Goal: Task Accomplishment & Management: Complete application form

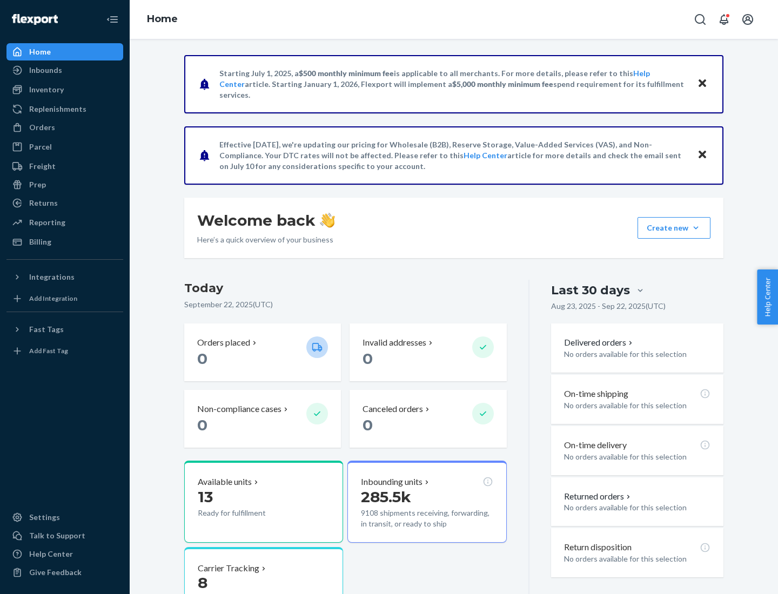
click at [696, 228] on button "Create new Create new inbound Create new order Create new product" at bounding box center [673, 228] width 73 height 22
click at [65, 70] on div "Inbounds" at bounding box center [65, 70] width 114 height 15
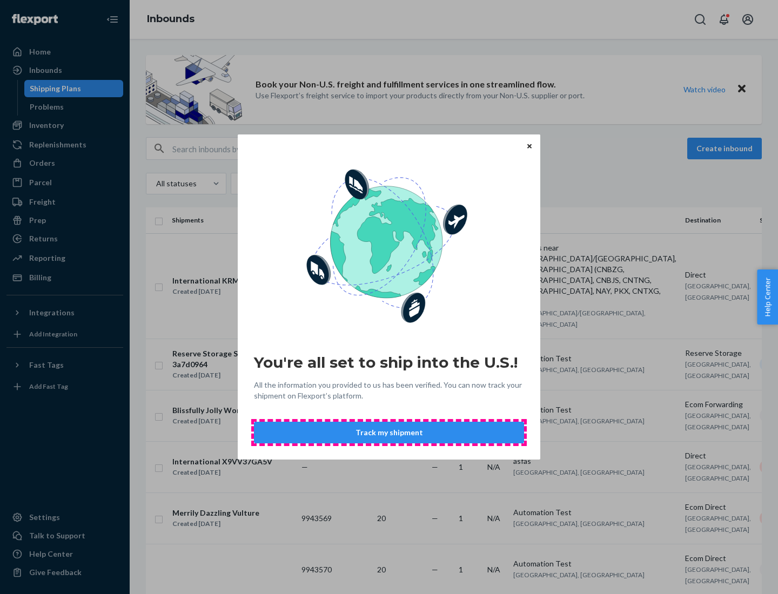
click at [389, 433] on button "Track my shipment" at bounding box center [389, 433] width 270 height 22
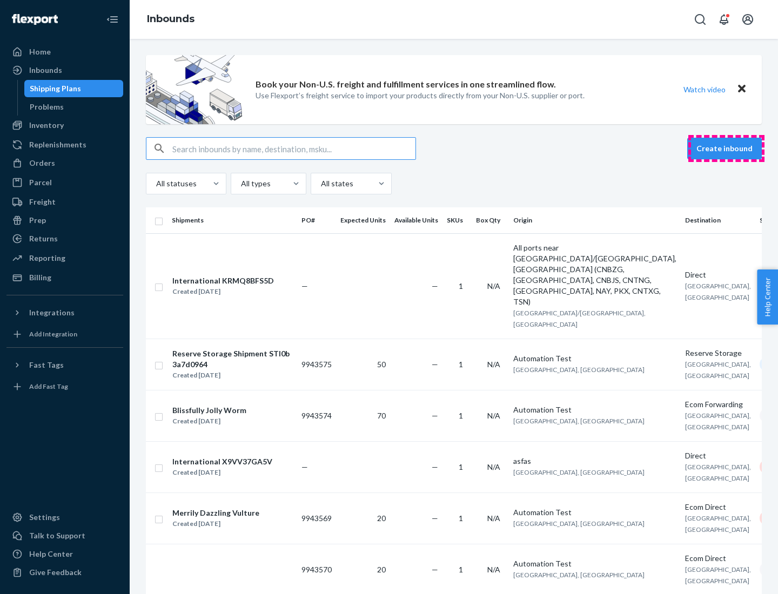
click at [726, 149] on button "Create inbound" at bounding box center [724, 149] width 75 height 22
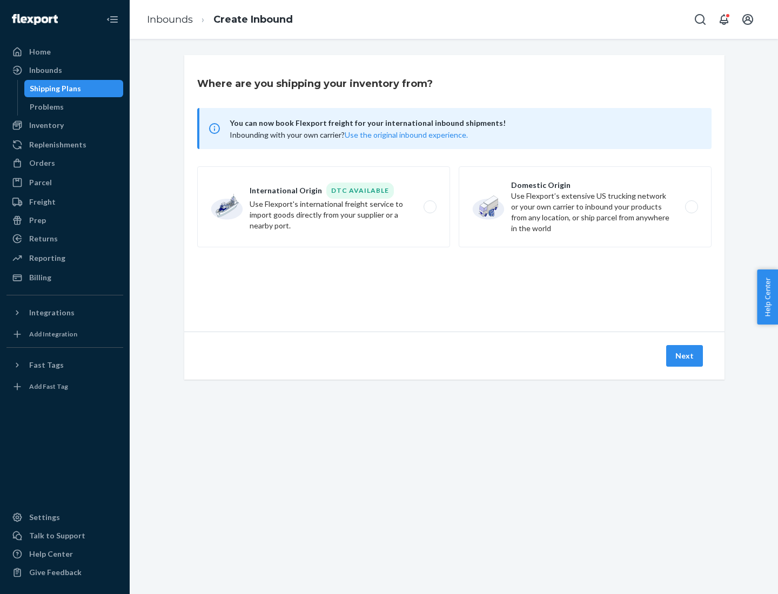
click at [324, 207] on label "International Origin DTC Available Use Flexport's international freight service…" at bounding box center [323, 206] width 253 height 81
click at [429, 207] on input "International Origin DTC Available Use Flexport's international freight service…" at bounding box center [432, 207] width 7 height 7
radio input "true"
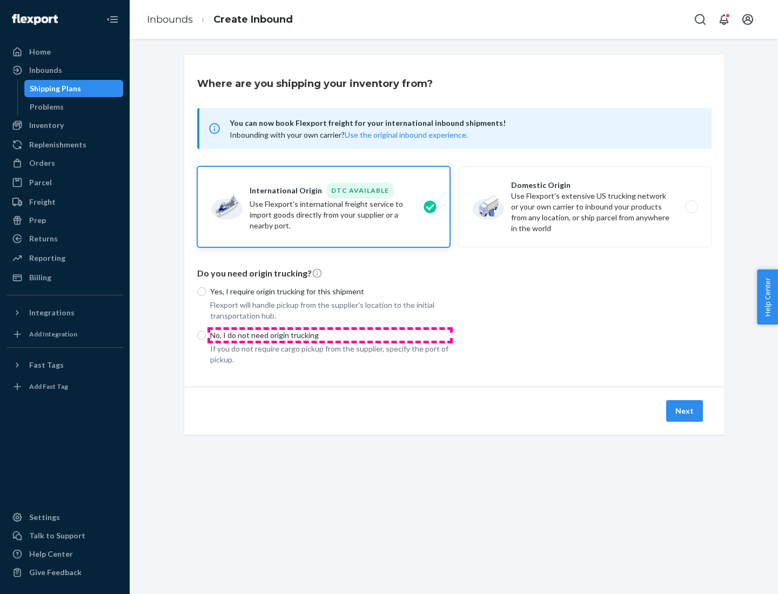
click at [330, 335] on p "No, I do not need origin trucking" at bounding box center [330, 335] width 240 height 11
click at [206, 335] on input "No, I do not need origin trucking" at bounding box center [201, 335] width 9 height 9
radio input "true"
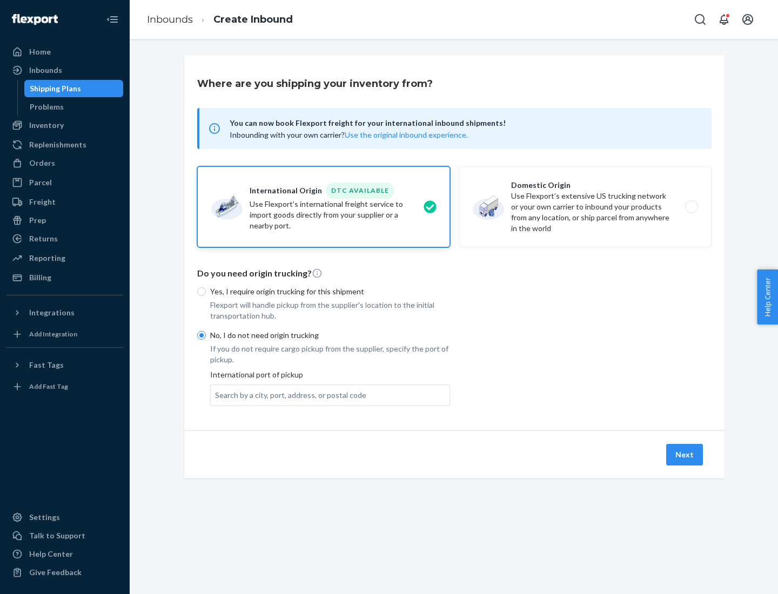
click at [288, 395] on div "Search by a city, port, address, or postal code" at bounding box center [290, 395] width 151 height 11
click at [216, 395] on input "Search by a city, port, address, or postal code" at bounding box center [215, 395] width 1 height 11
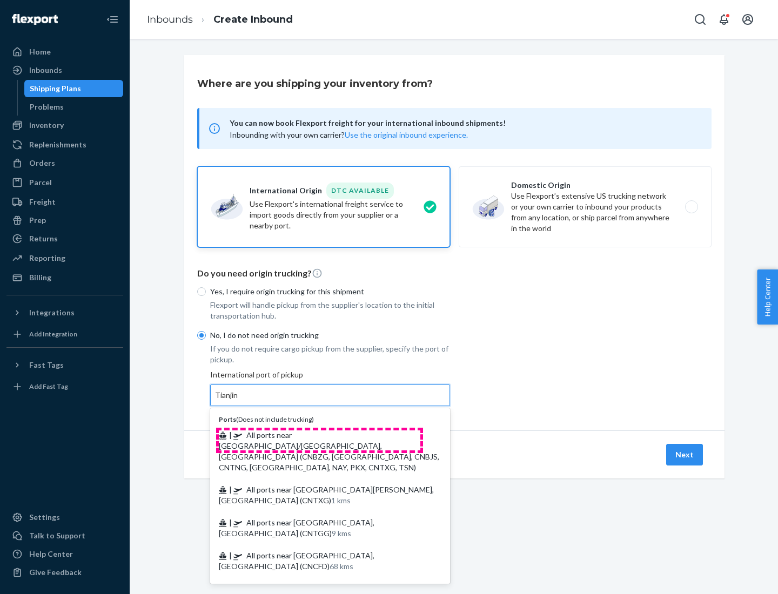
click at [319, 435] on span "| All ports near [GEOGRAPHIC_DATA]/[GEOGRAPHIC_DATA], [GEOGRAPHIC_DATA] (CNBZG,…" at bounding box center [329, 451] width 220 height 42
click at [239, 401] on input "Tianjin" at bounding box center [227, 395] width 24 height 11
type input "All ports near [GEOGRAPHIC_DATA]/[GEOGRAPHIC_DATA], [GEOGRAPHIC_DATA] (CNBZG, […"
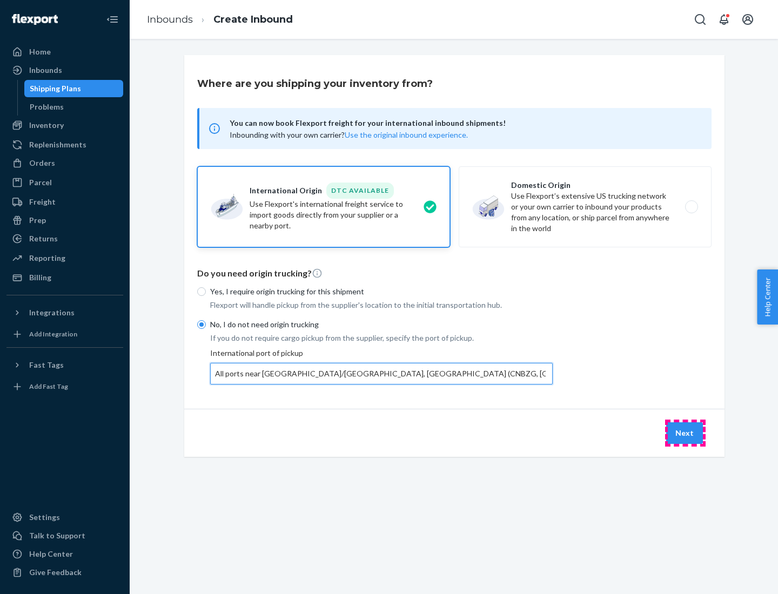
click at [685, 433] on button "Next" at bounding box center [684, 433] width 37 height 22
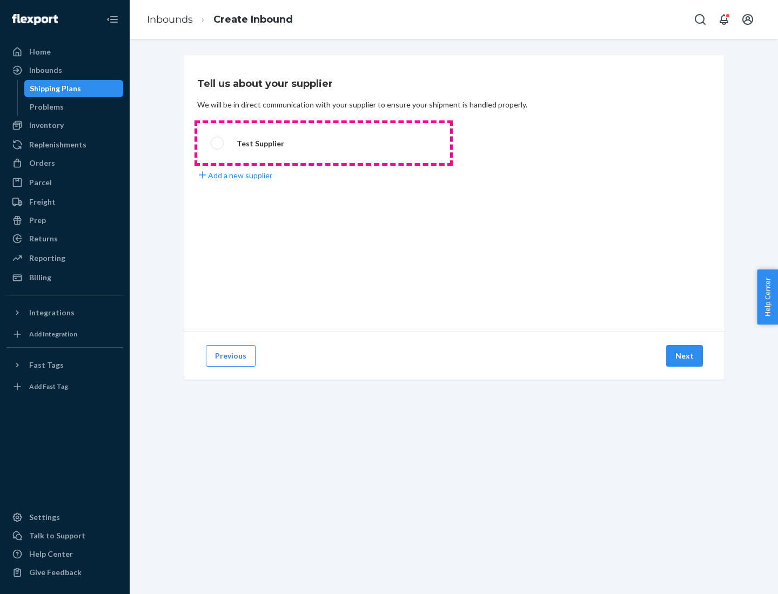
click at [324, 143] on label "Test Supplier" at bounding box center [323, 143] width 253 height 40
click at [218, 143] on input "Test Supplier" at bounding box center [214, 143] width 7 height 7
radio input "true"
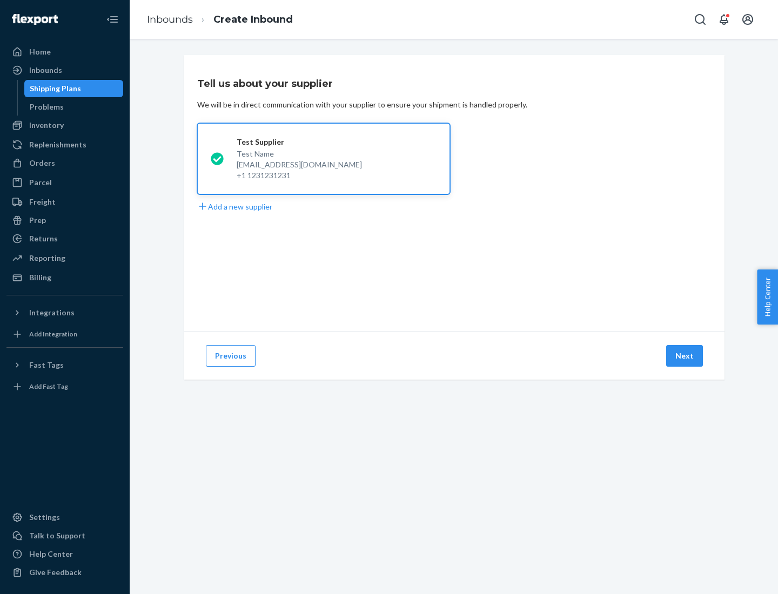
click at [685, 356] on button "Next" at bounding box center [684, 356] width 37 height 22
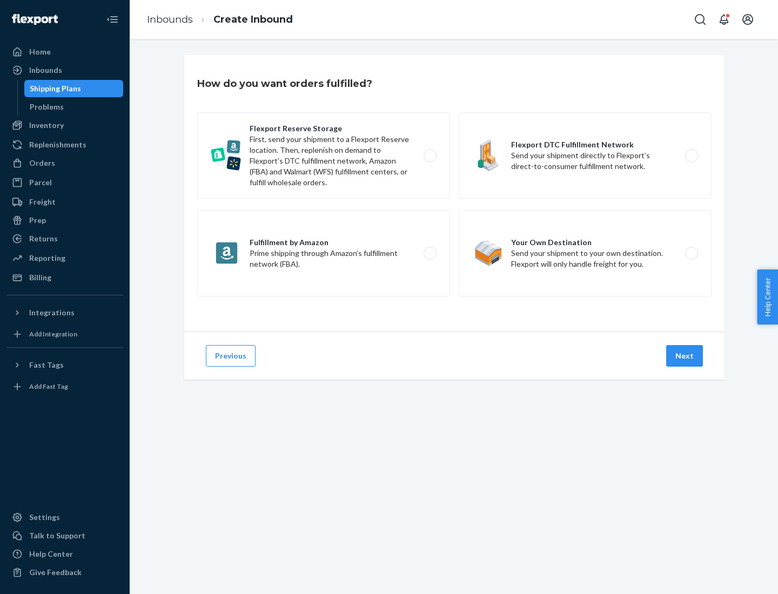
click at [454, 193] on div "Flexport Reserve Storage First, send your shipment to a Flexport Reserve locati…" at bounding box center [454, 205] width 514 height 187
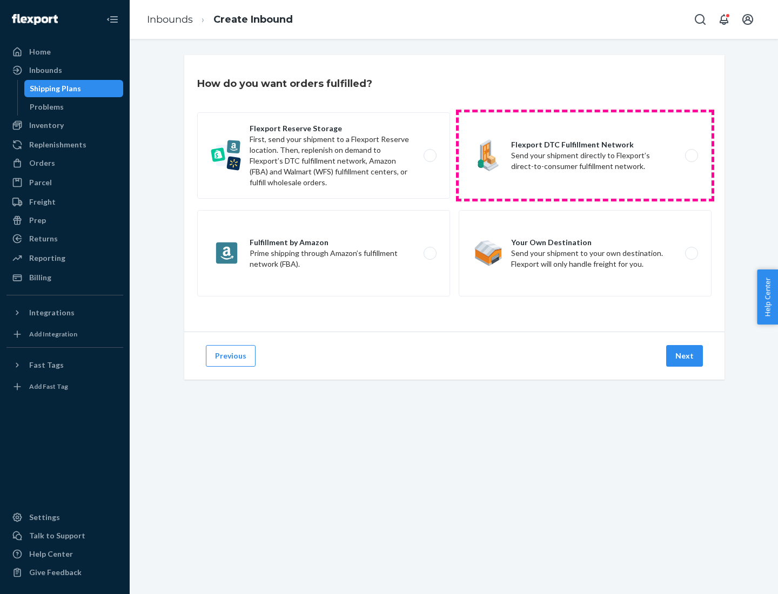
click at [585, 156] on label "Flexport DTC Fulfillment Network Send your shipment directly to Flexport’s dire…" at bounding box center [585, 155] width 253 height 86
click at [691, 156] on input "Flexport DTC Fulfillment Network Send your shipment directly to Flexport’s dire…" at bounding box center [694, 155] width 7 height 7
radio input "true"
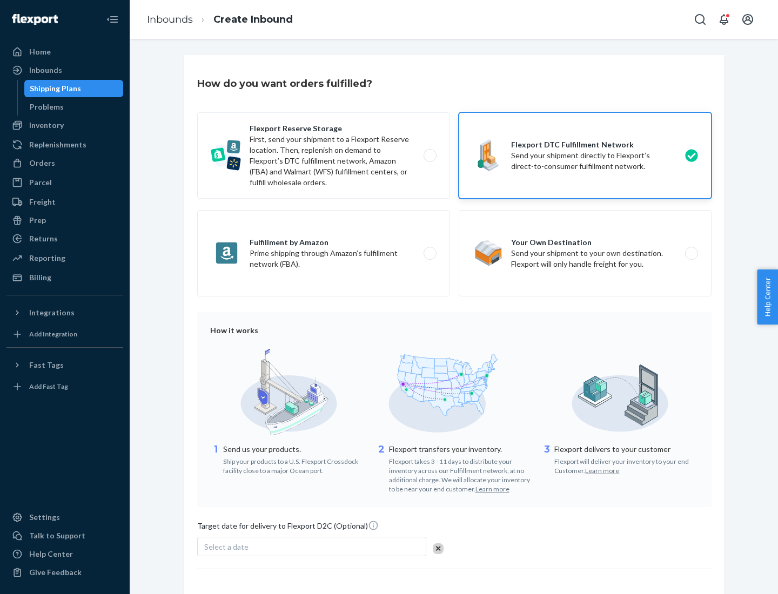
scroll to position [79, 0]
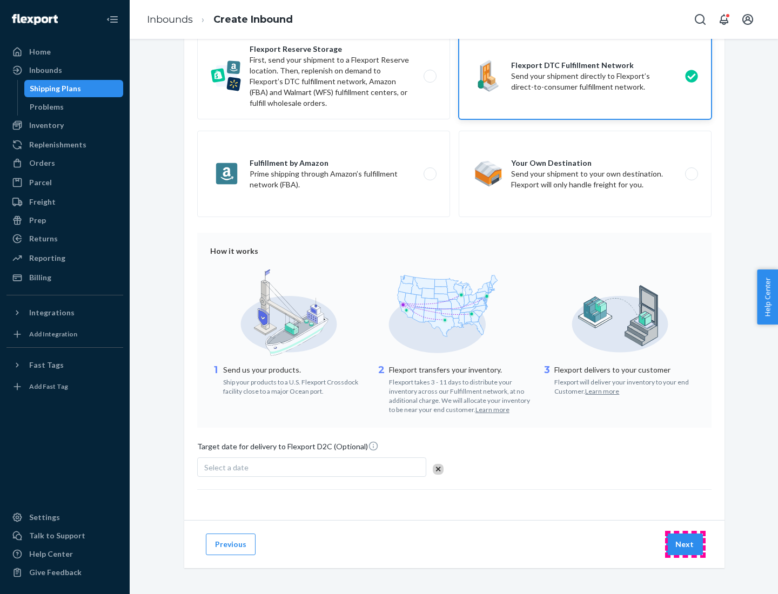
click at [685, 544] on button "Next" at bounding box center [684, 545] width 37 height 22
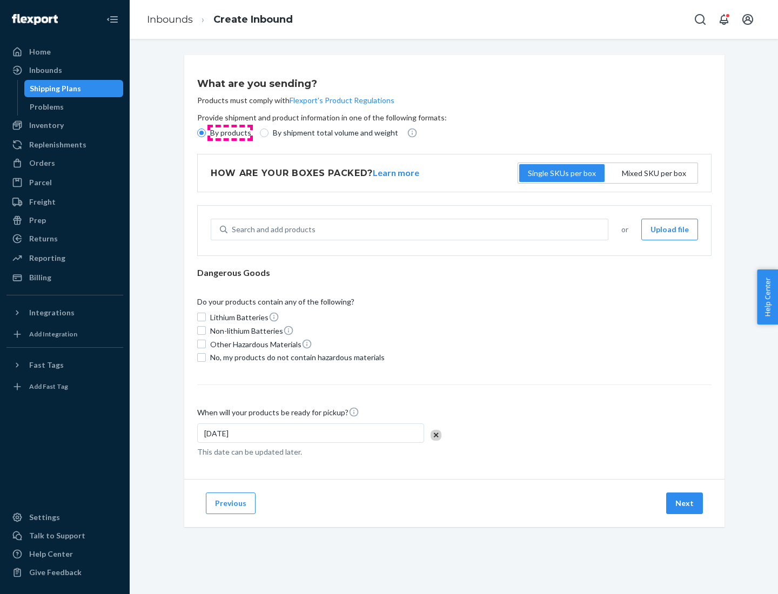
click at [230, 133] on p "By products" at bounding box center [230, 132] width 41 height 11
click at [206, 133] on input "By products" at bounding box center [201, 133] width 9 height 9
click at [272, 230] on div "Search and add products" at bounding box center [274, 229] width 84 height 11
click at [233, 230] on input "Search and add products" at bounding box center [232, 229] width 1 height 11
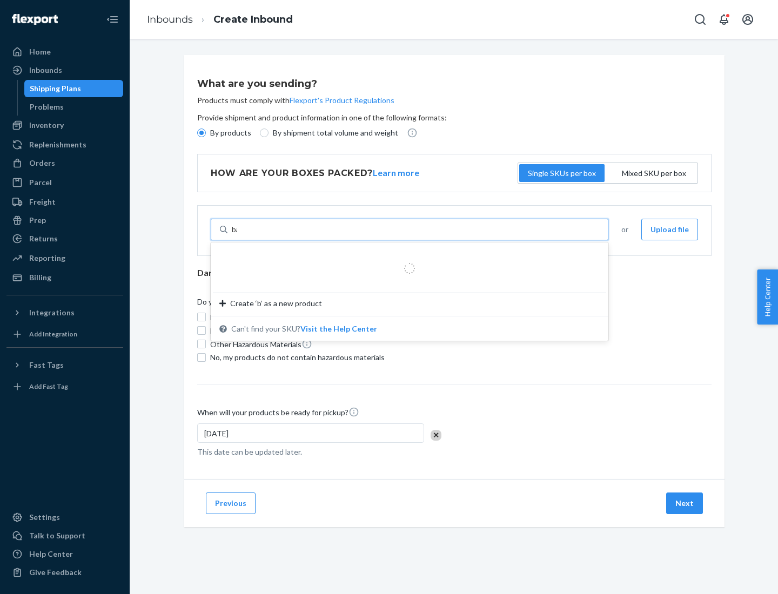
type input "basic"
click at [406, 255] on div "Basic Test Product 1" at bounding box center [405, 255] width 372 height 11
click at [250, 235] on input "basic" at bounding box center [241, 229] width 18 height 11
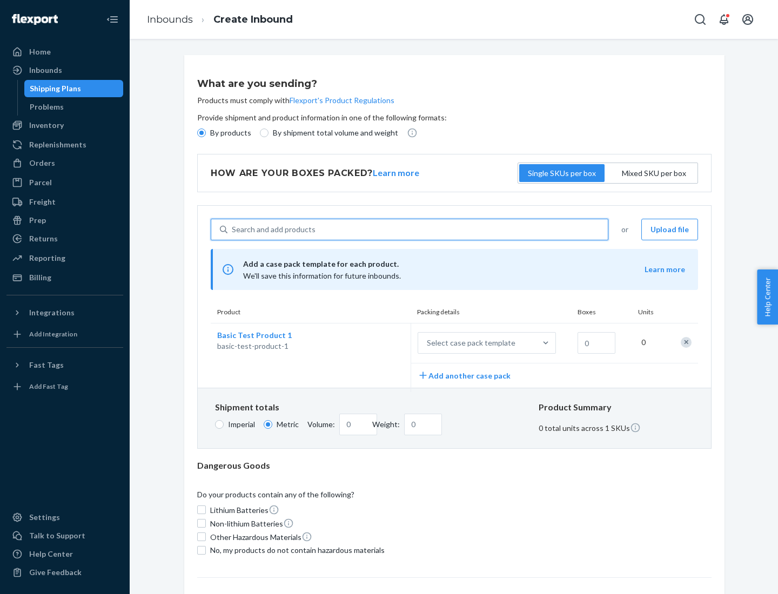
scroll to position [26, 0]
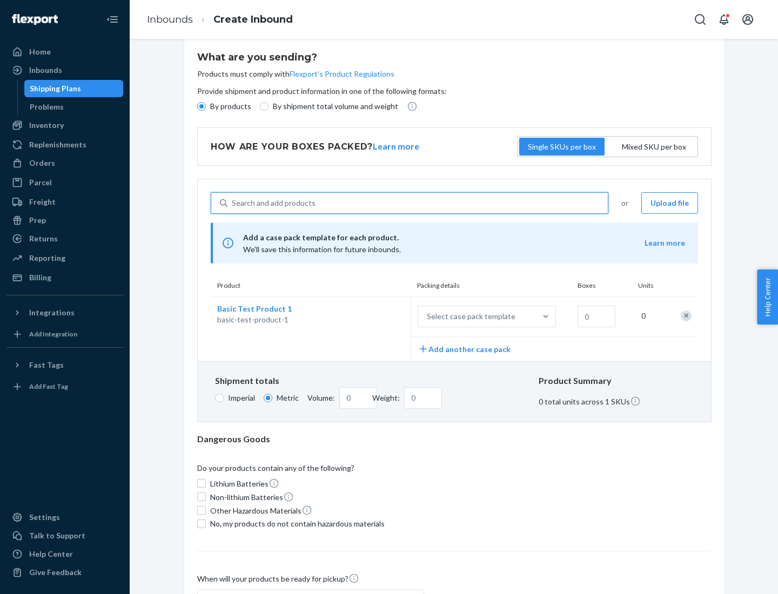
click at [469, 316] on div "Select case pack template" at bounding box center [471, 316] width 89 height 11
click at [373, 316] on input "Select case pack template" at bounding box center [373, 316] width 0 height 0
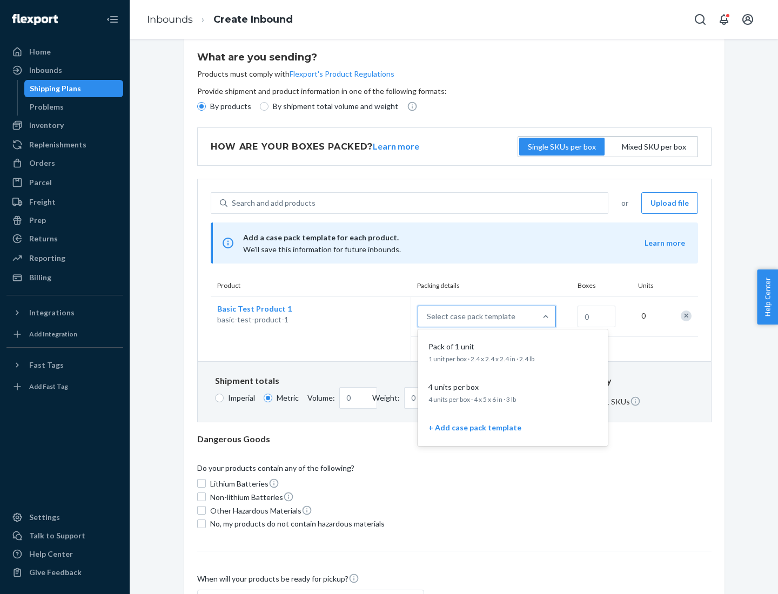
scroll to position [62, 0]
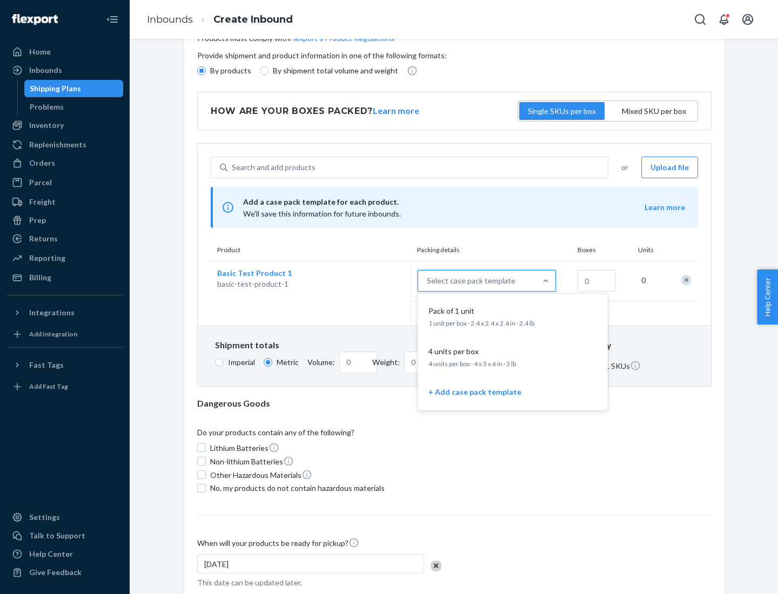
click at [513, 316] on div "Pack of 1 unit" at bounding box center [510, 311] width 173 height 11
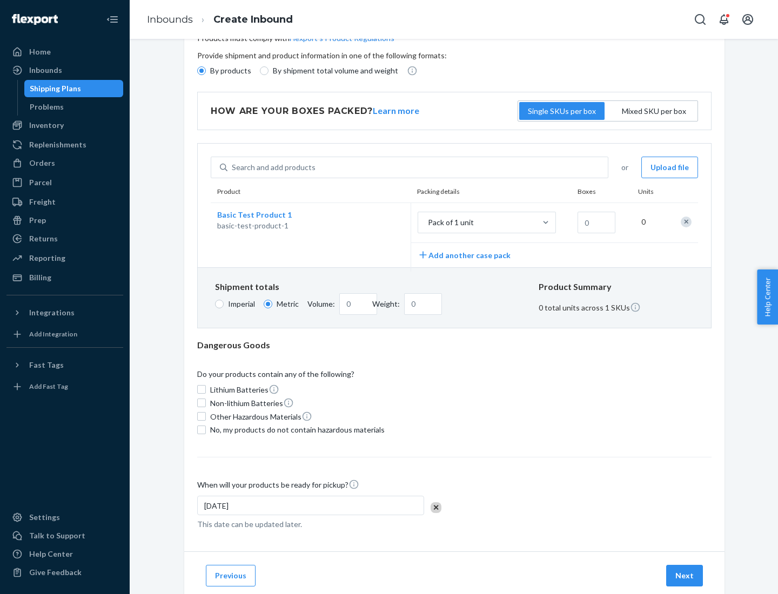
scroll to position [0, 0]
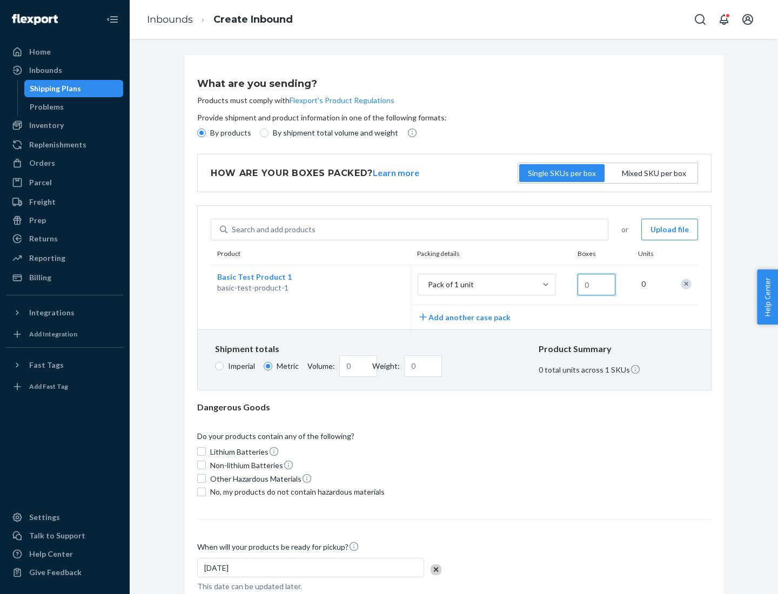
type input "1.09"
type input "1"
type input "10.89"
type input "10"
type input "0.02"
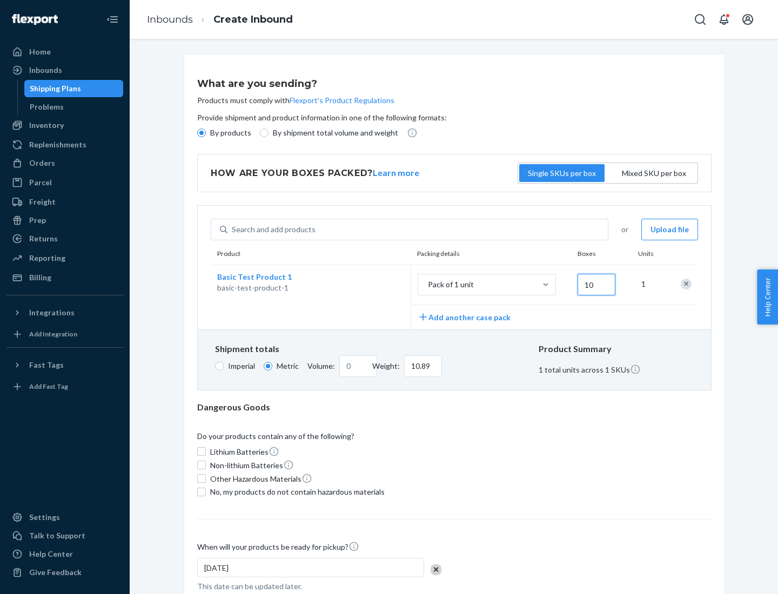
type input "108.86"
type input "100"
type input "0.23"
type input "1088.62"
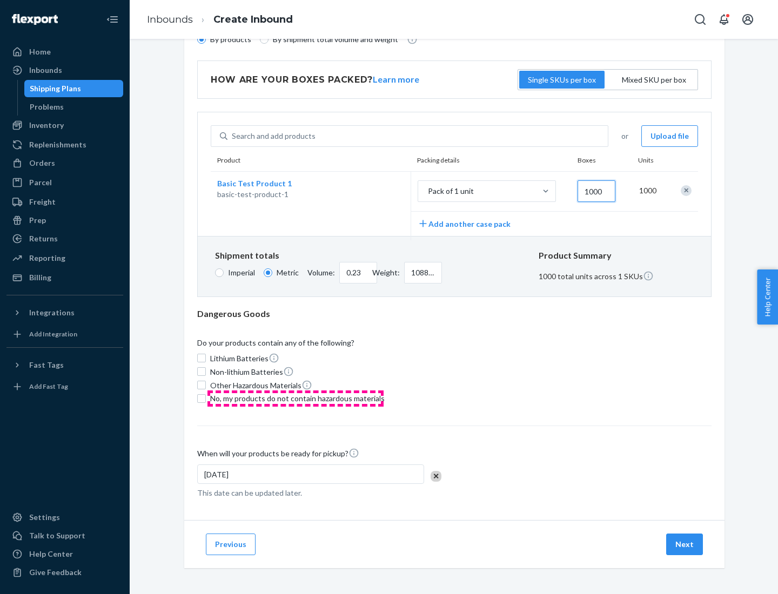
type input "1000"
click at [295, 398] on span "No, my products do not contain hazardous materials" at bounding box center [297, 398] width 174 height 11
click at [206, 398] on input "No, my products do not contain hazardous materials" at bounding box center [201, 398] width 9 height 9
checkbox input "true"
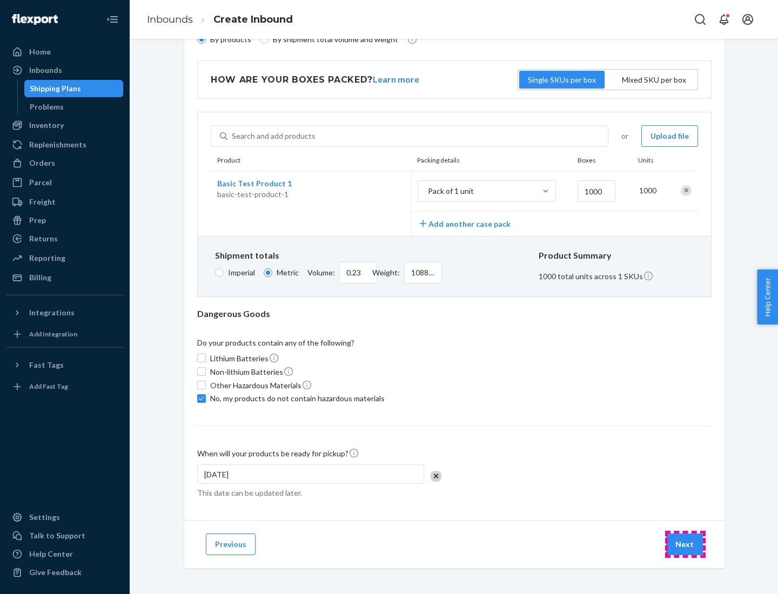
click at [685, 544] on button "Next" at bounding box center [684, 545] width 37 height 22
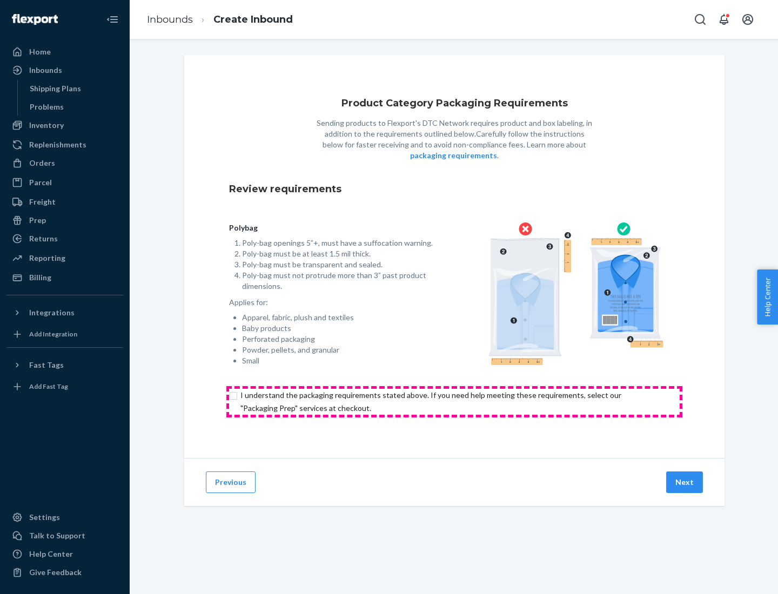
click at [454, 401] on input "checkbox" at bounding box center [454, 402] width 450 height 26
checkbox input "true"
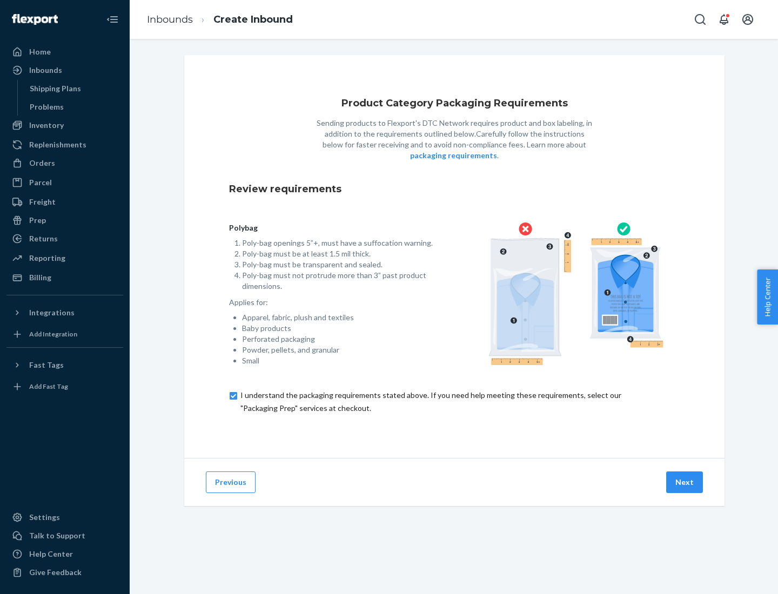
click at [685, 482] on button "Next" at bounding box center [684, 482] width 37 height 22
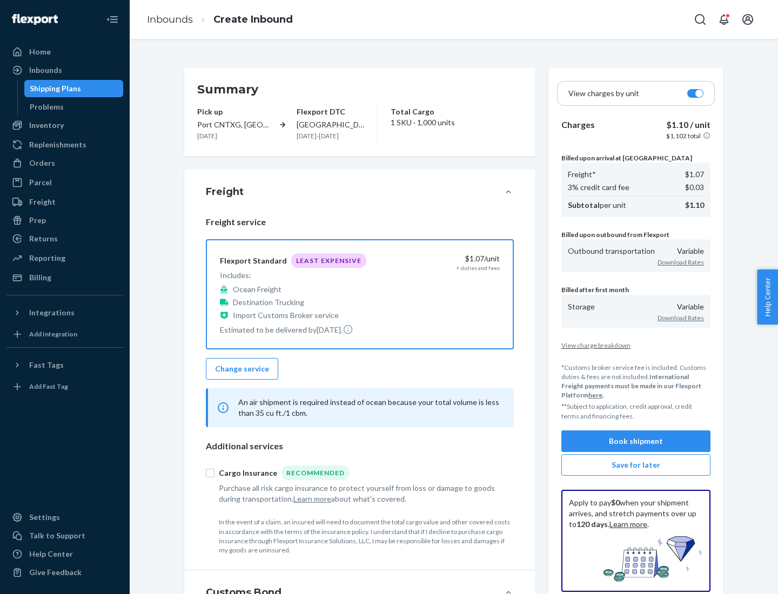
scroll to position [125, 0]
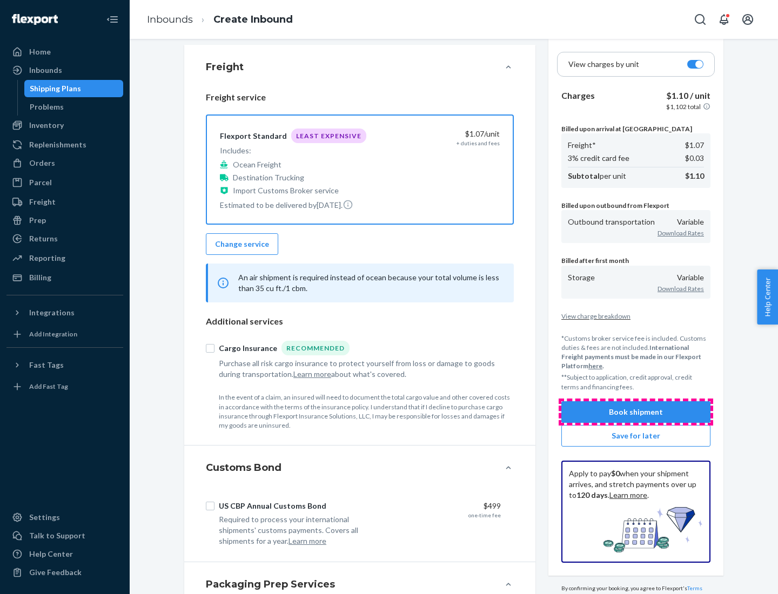
click at [636, 412] on button "Book shipment" at bounding box center [635, 412] width 149 height 22
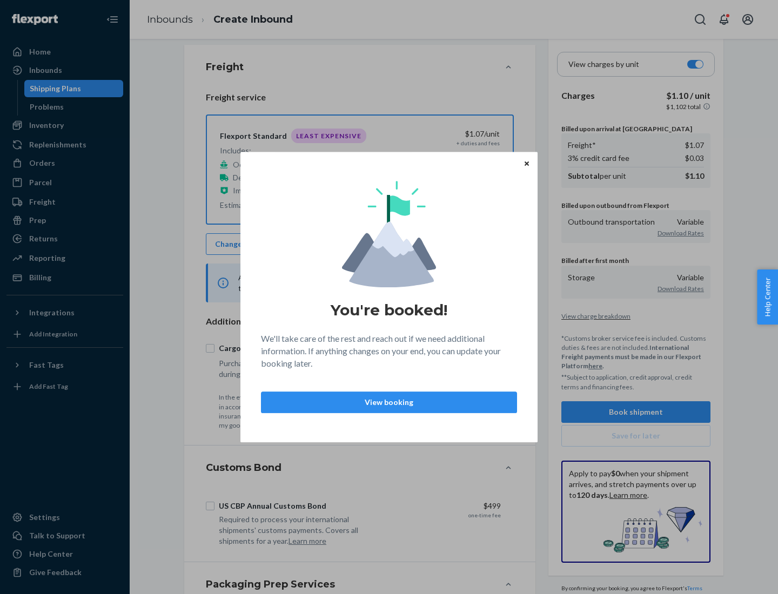
click at [389, 402] on p "View booking" at bounding box center [389, 402] width 238 height 11
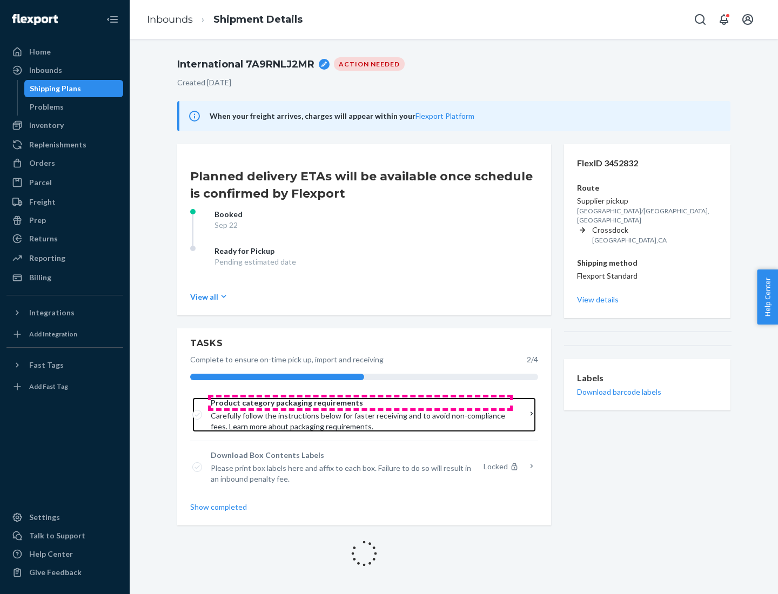
click at [360, 403] on span "Product category packaging requirements" at bounding box center [360, 402] width 299 height 11
